Goal: Task Accomplishment & Management: Use online tool/utility

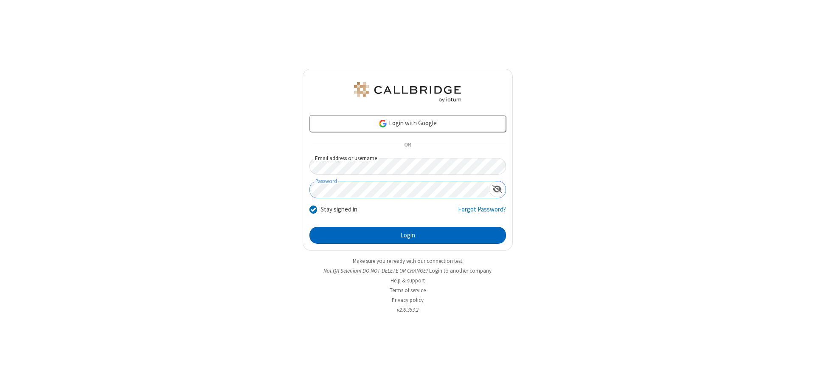
click at [408, 235] on button "Login" at bounding box center [407, 235] width 197 height 17
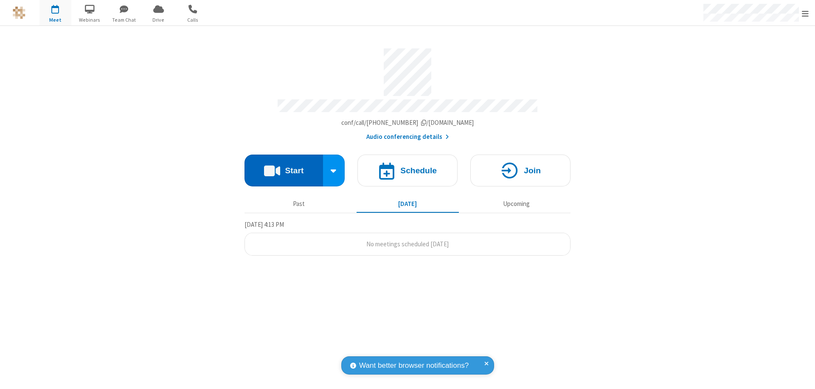
click at [284, 166] on button "Start" at bounding box center [284, 171] width 79 height 32
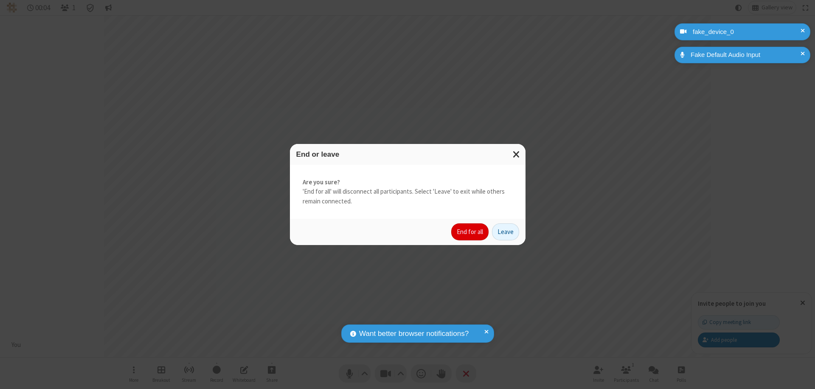
click at [470, 232] on button "End for all" at bounding box center [469, 231] width 37 height 17
